Goal: Information Seeking & Learning: Learn about a topic

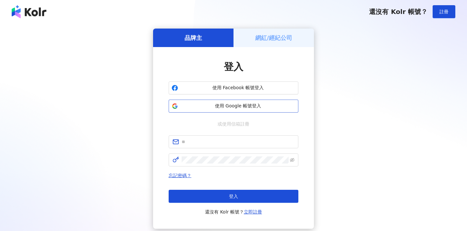
click at [240, 108] on span "使用 Google 帳號登入" at bounding box center [238, 106] width 115 height 6
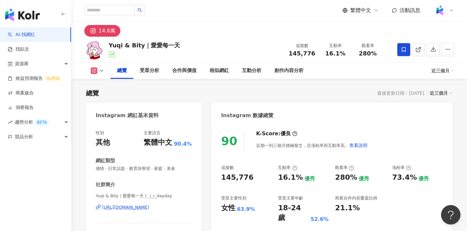
click at [292, 103] on div "Instagram 數據總覽" at bounding box center [332, 113] width 241 height 21
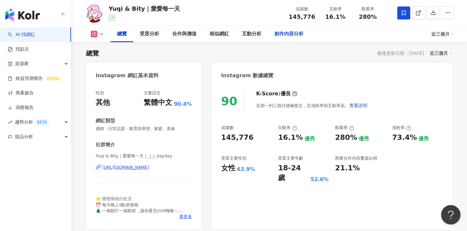
click at [296, 42] on div "創作內容分析" at bounding box center [289, 34] width 42 height 16
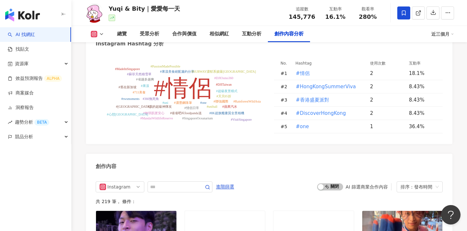
scroll to position [1922, 0]
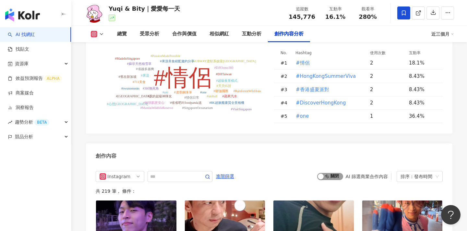
click at [328, 173] on span "啟動 關閉" at bounding box center [330, 176] width 26 height 7
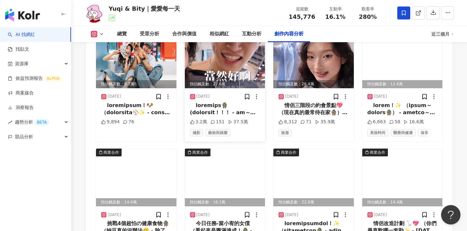
scroll to position [2134, 0]
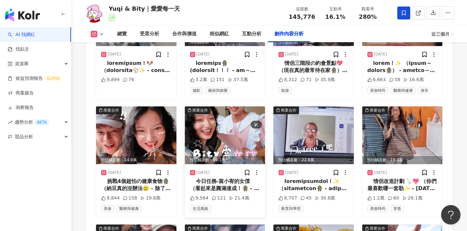
click at [228, 106] on img at bounding box center [225, 135] width 81 height 58
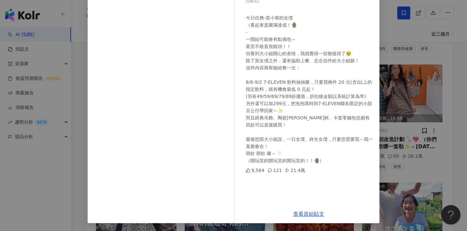
scroll to position [2183, 0]
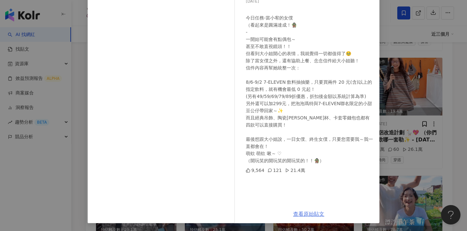
click at [308, 214] on link "查看原始貼文" at bounding box center [308, 214] width 31 height 6
